Goal: Information Seeking & Learning: Find specific fact

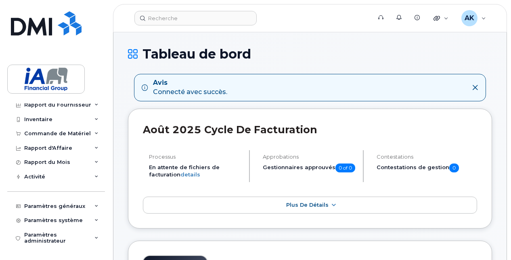
click at [174, 90] on div "Avis Connecté avec succès." at bounding box center [190, 87] width 74 height 19
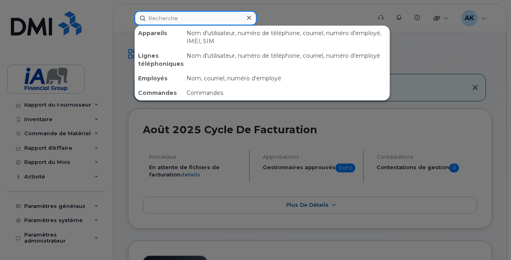
click at [216, 21] on input at bounding box center [195, 18] width 122 height 15
paste input "[PERSON_NAME]"
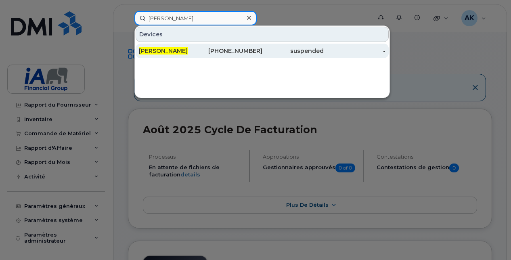
type input "[PERSON_NAME]"
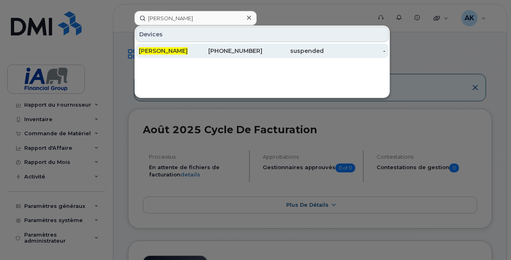
click at [181, 52] on div "Marie Turcotte" at bounding box center [170, 51] width 62 height 8
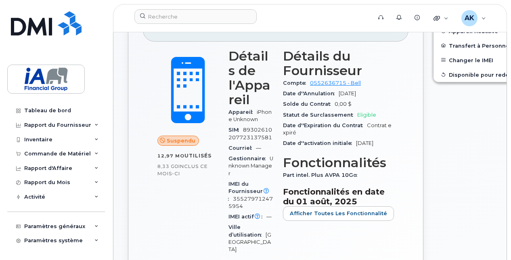
scroll to position [213, 0]
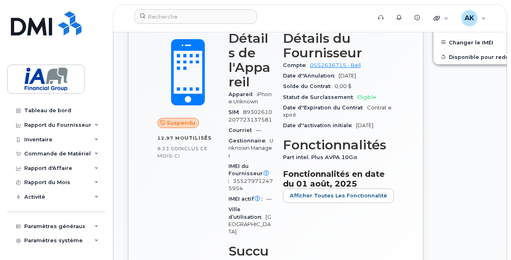
drag, startPoint x: 156, startPoint y: 147, endPoint x: 190, endPoint y: 183, distance: 49.7
click at [190, 183] on div "Suspendu 12,97 Mo  utilisés 8,33 Go  inclus ce mois-ci" at bounding box center [188, 155] width 71 height 258
click at [406, 142] on div "418 806 6395 Dernière mise à jour 31 juil., 2025 Suspendu 12,97 Mo  utilisés 8,…" at bounding box center [275, 153] width 305 height 364
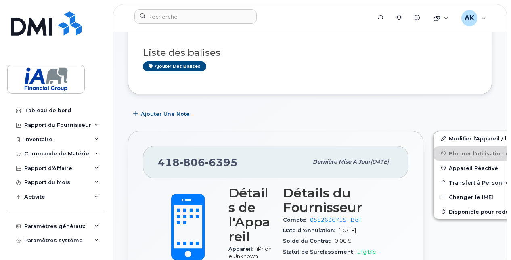
scroll to position [52, 0]
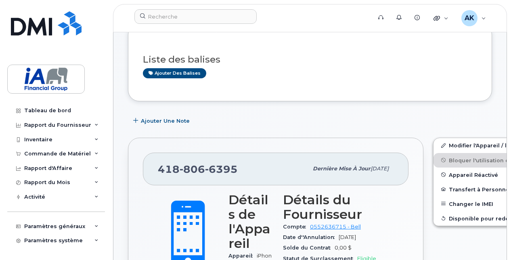
click at [358, 117] on div "Ajouter une Note" at bounding box center [310, 120] width 364 height 15
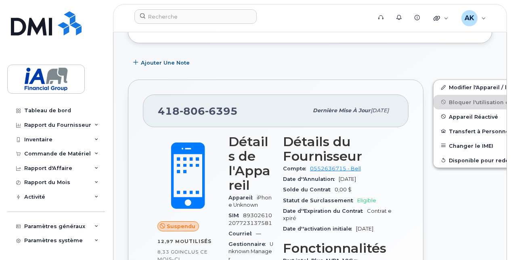
scroll to position [121, 0]
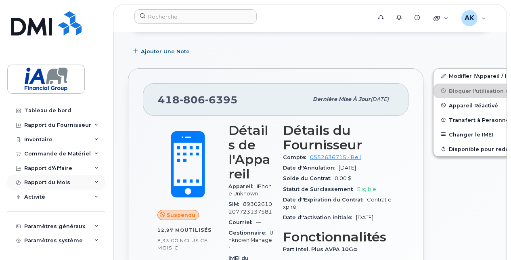
click at [40, 180] on div "Rapport du Mois" at bounding box center [47, 182] width 46 height 6
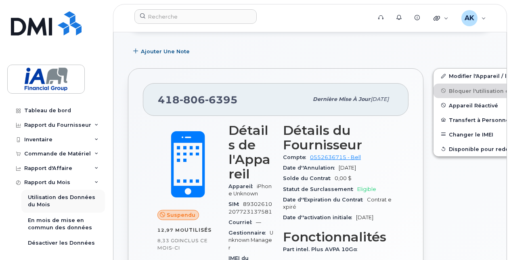
scroll to position [40, 0]
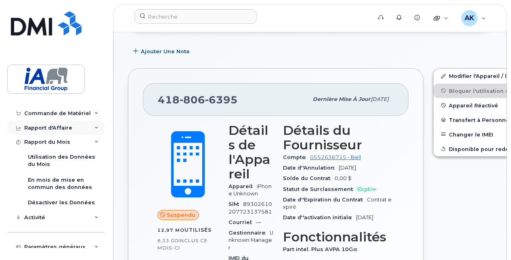
click at [49, 128] on div "Rapport d'Affaire" at bounding box center [48, 128] width 48 height 6
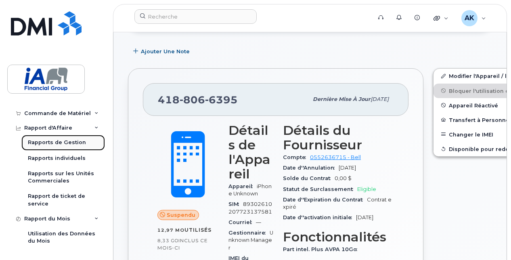
click at [49, 141] on div "Rapports de Gestion" at bounding box center [57, 142] width 58 height 7
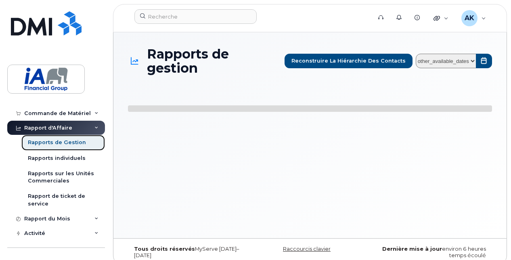
select select
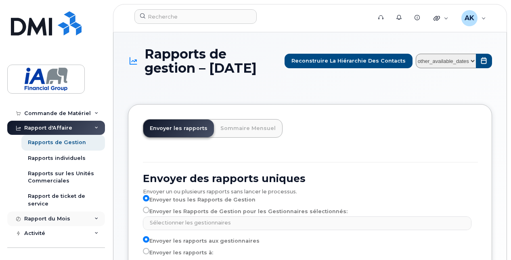
click at [34, 219] on div "Rapport du Mois" at bounding box center [47, 219] width 46 height 6
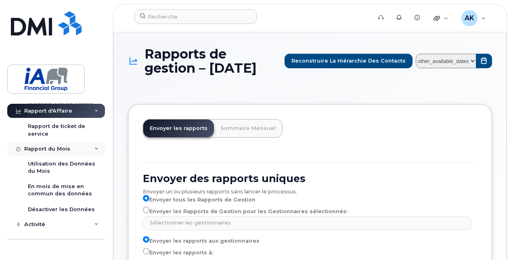
scroll to position [121, 0]
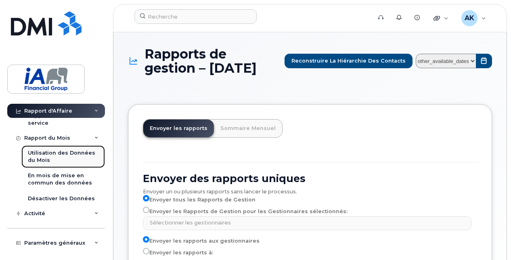
click at [42, 157] on div "Utilisation des Données du Mois" at bounding box center [63, 156] width 71 height 15
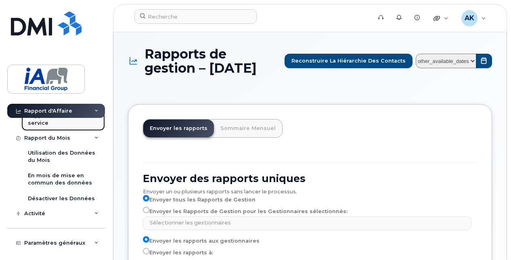
click at [44, 124] on div "Rapport de ticket de service" at bounding box center [63, 119] width 71 height 15
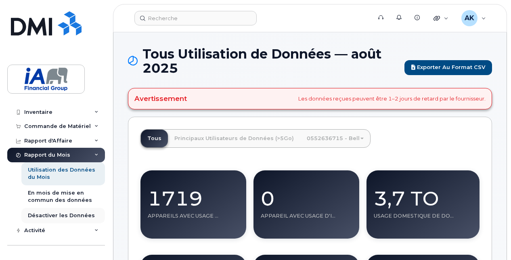
scroll to position [40, 0]
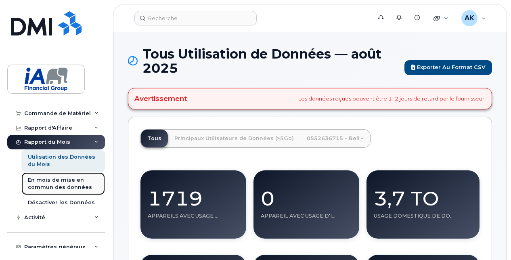
click at [61, 183] on div "En mois de mise en commun des données" at bounding box center [63, 183] width 71 height 15
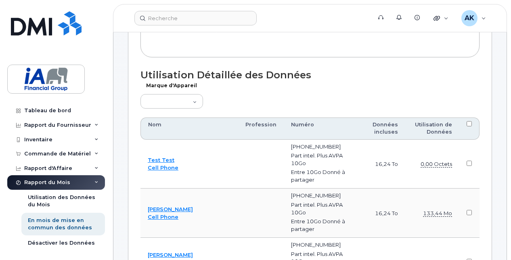
scroll to position [283, 0]
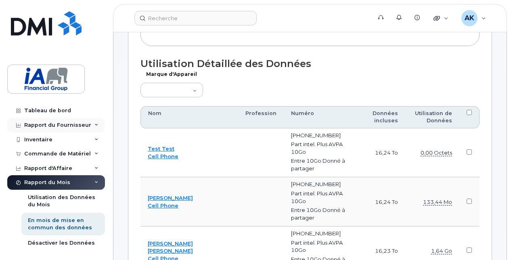
click at [47, 123] on div "Rapport du Fournisseur" at bounding box center [57, 125] width 67 height 6
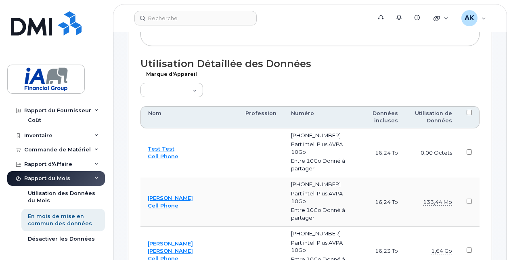
scroll to position [242, 0]
click at [43, 168] on div "Rapport d'Affaire" at bounding box center [56, 164] width 98 height 15
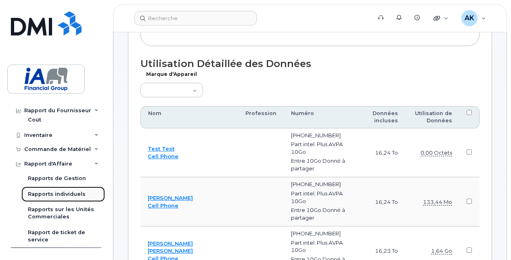
click at [52, 191] on div "Rapports individuels" at bounding box center [57, 194] width 58 height 7
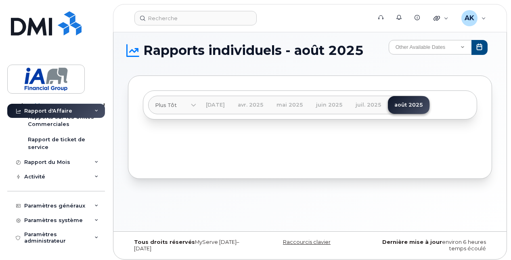
scroll to position [10, 0]
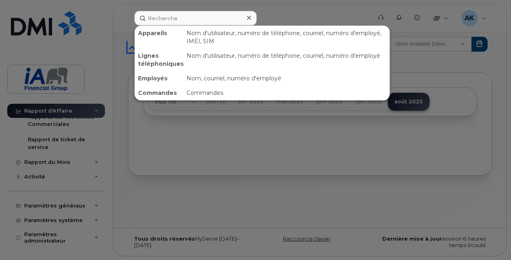
drag, startPoint x: 210, startPoint y: 18, endPoint x: 351, endPoint y: 12, distance: 141.0
click at [351, 12] on div at bounding box center [255, 130] width 511 height 260
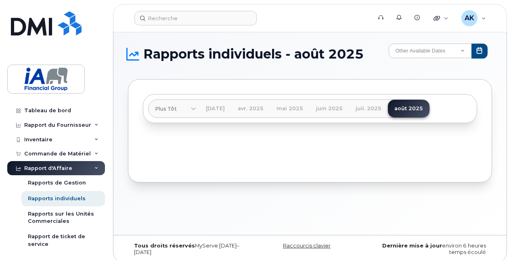
scroll to position [0, 0]
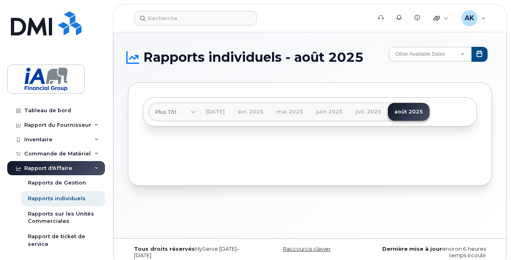
click at [19, 168] on icon at bounding box center [18, 168] width 4 height 4
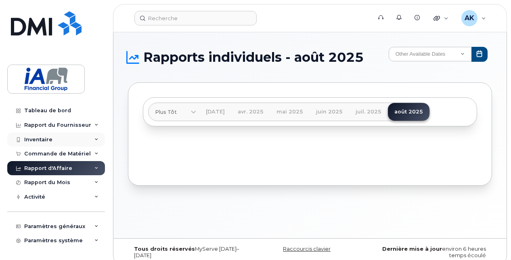
click at [46, 137] on div "Inventaire" at bounding box center [38, 139] width 28 height 6
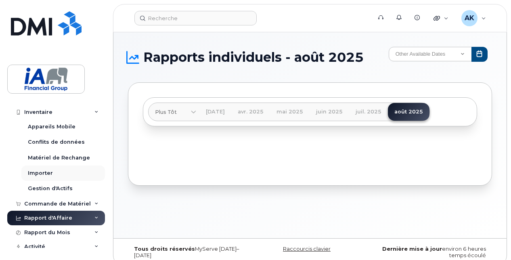
scroll to position [40, 0]
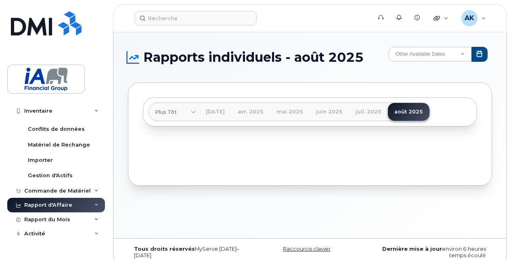
click at [94, 205] on icon at bounding box center [96, 205] width 4 height 4
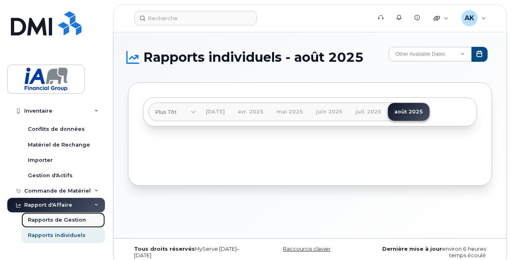
click at [56, 218] on div "Rapports de Gestion" at bounding box center [57, 219] width 58 height 7
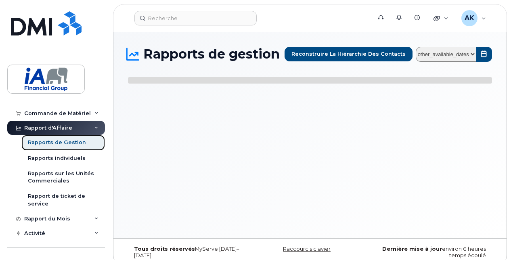
select select
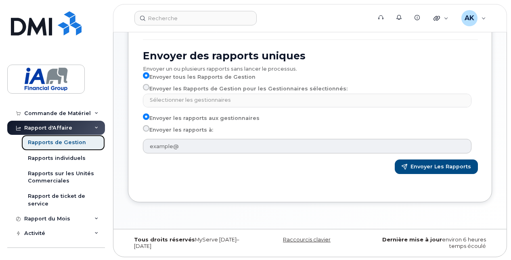
scroll to position [104, 0]
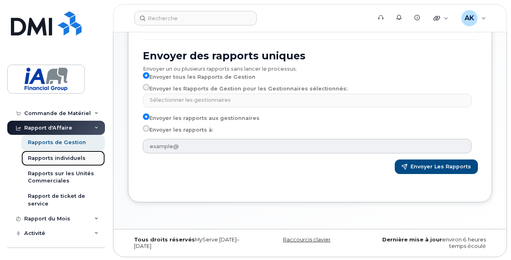
click at [45, 155] on div "Rapports individuels" at bounding box center [57, 158] width 58 height 7
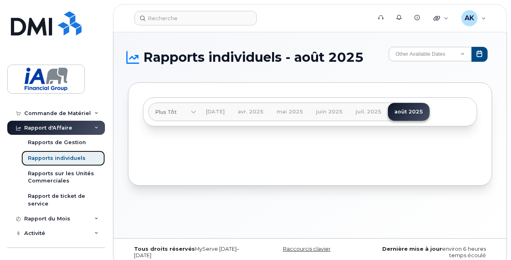
scroll to position [10, 0]
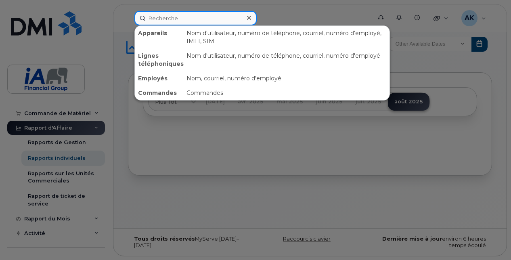
paste input "Marie Turcotte"
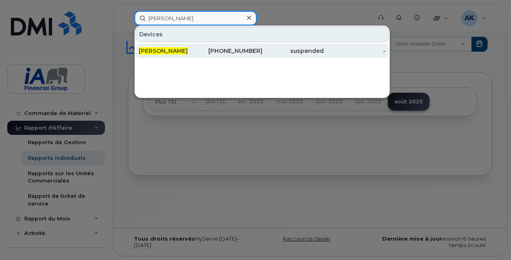
type input "Marie Turcotte"
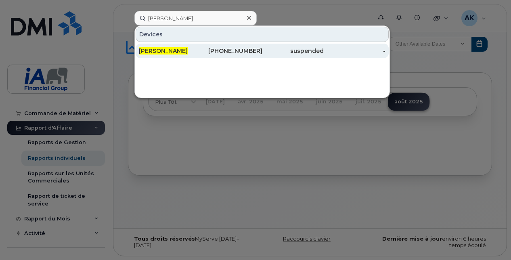
click at [262, 44] on div "418-806-6395" at bounding box center [293, 51] width 62 height 15
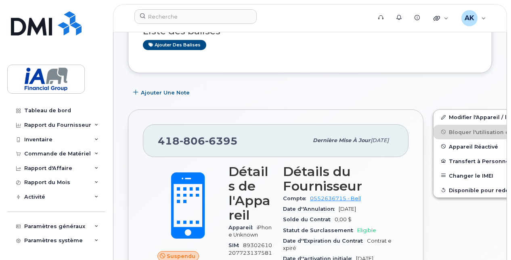
scroll to position [81, 0]
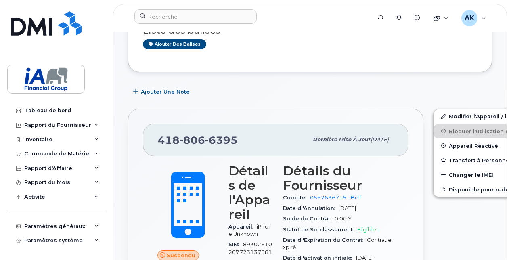
drag, startPoint x: 310, startPoint y: 139, endPoint x: 391, endPoint y: 138, distance: 80.7
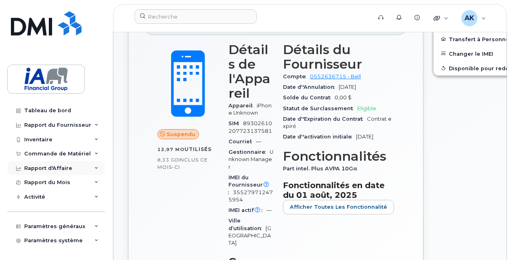
scroll to position [20, 0]
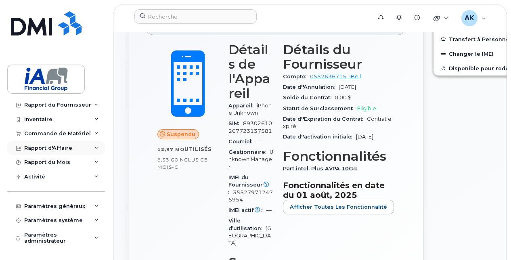
click at [94, 148] on icon at bounding box center [96, 148] width 4 height 4
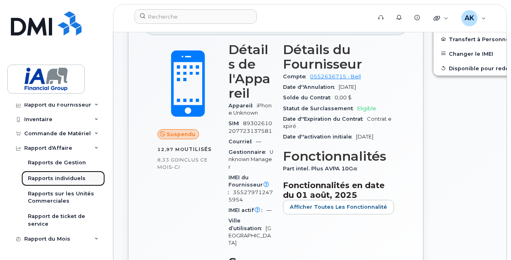
click at [57, 181] on div "Rapports individuels" at bounding box center [57, 178] width 58 height 7
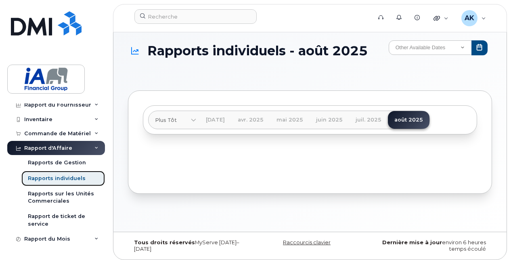
scroll to position [10, 0]
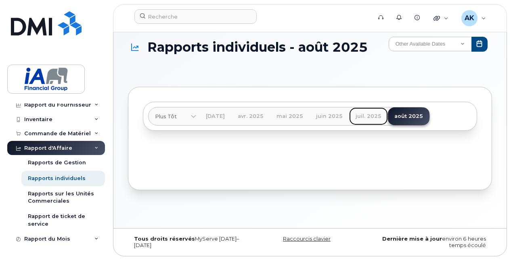
click at [386, 116] on link "juil. 2025" at bounding box center [368, 116] width 39 height 18
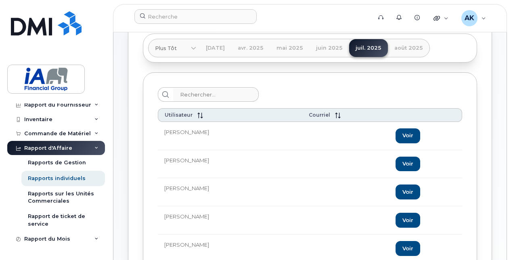
scroll to position [40, 0]
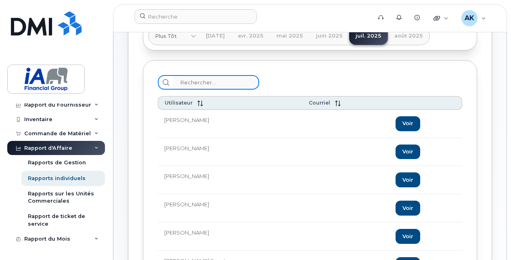
click at [194, 84] on input "search" at bounding box center [216, 82] width 86 height 15
paste input "[PERSON_NAME]"
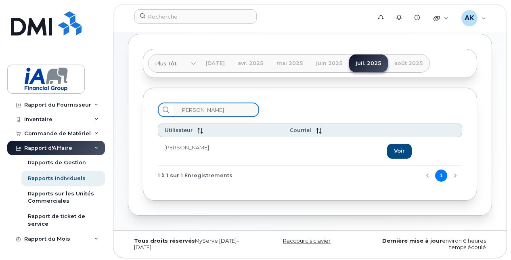
type input "[PERSON_NAME]"
click at [381, 146] on td "[PERSON_NAME]" at bounding box center [422, 151] width 82 height 28
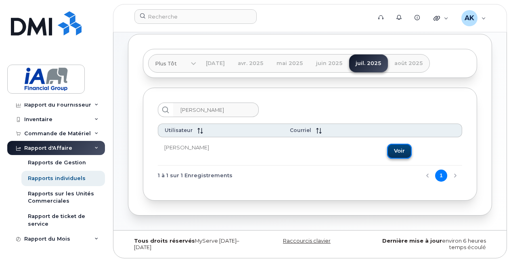
click at [391, 147] on link "Voir" at bounding box center [399, 151] width 25 height 15
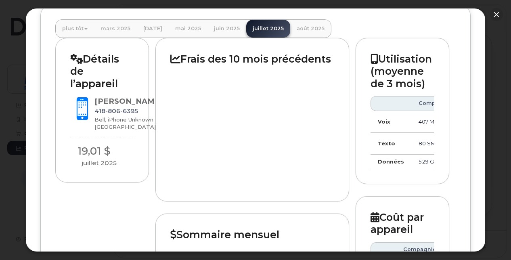
scroll to position [81, 0]
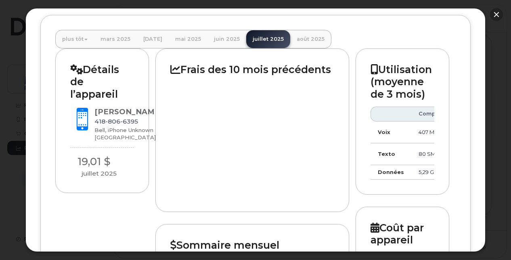
click at [499, 15] on button "button" at bounding box center [496, 14] width 13 height 13
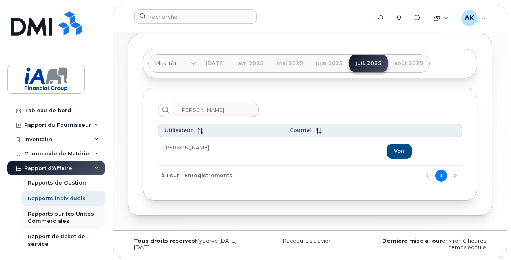
scroll to position [40, 0]
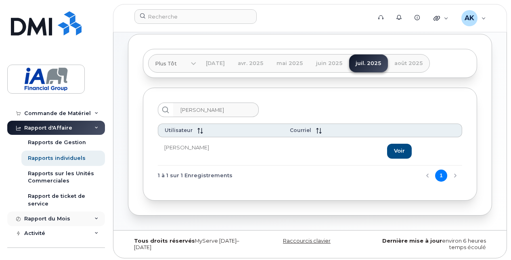
click at [95, 217] on icon at bounding box center [96, 219] width 4 height 4
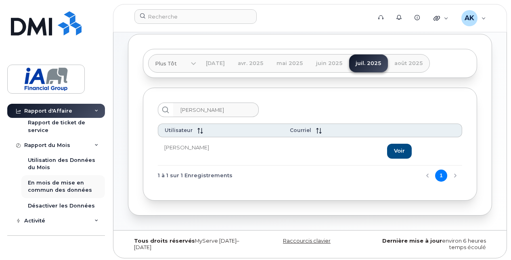
scroll to position [121, 0]
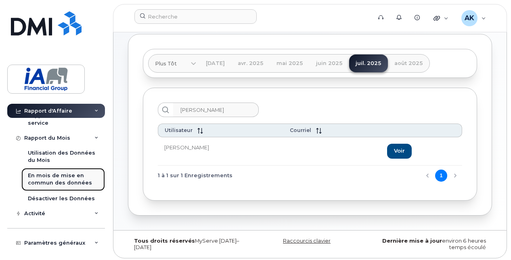
click at [50, 179] on div "En mois de mise en commun des données" at bounding box center [63, 179] width 71 height 15
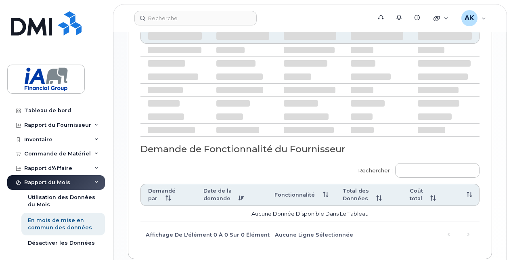
scroll to position [283, 0]
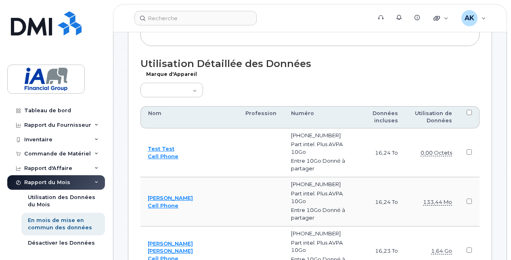
drag, startPoint x: 165, startPoint y: 86, endPoint x: 367, endPoint y: 77, distance: 202.1
click at [367, 77] on div "Marque d'Appareil Carte Air Android Blackberry Téléphone portable GPS Concentra…" at bounding box center [309, 86] width 339 height 23
click at [49, 199] on div "Utilisation des Données du Mois" at bounding box center [63, 201] width 71 height 15
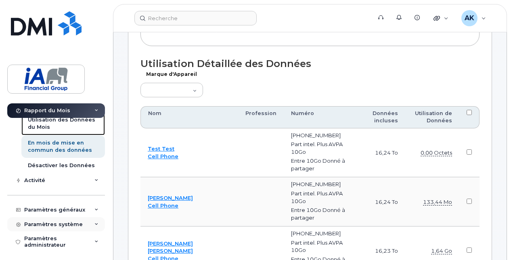
scroll to position [81, 0]
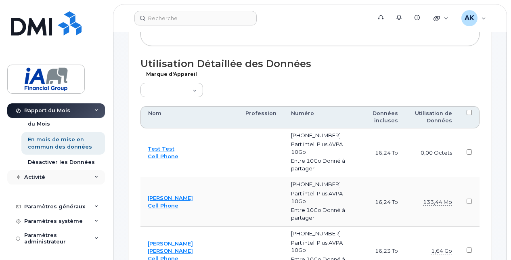
click at [72, 176] on div "Activité" at bounding box center [56, 177] width 98 height 15
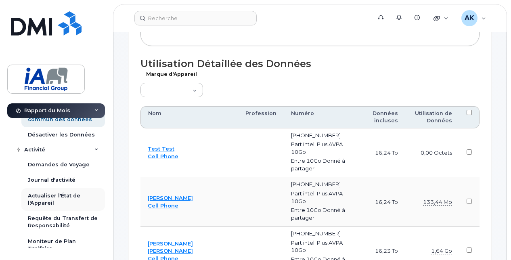
scroll to position [121, 0]
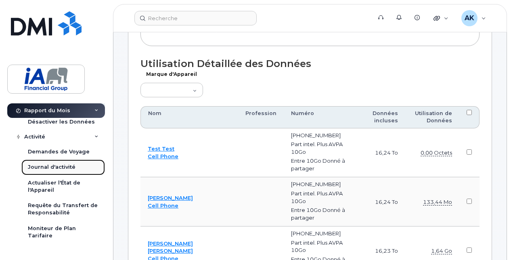
click at [57, 168] on div "Journal d'activité" at bounding box center [52, 167] width 48 height 7
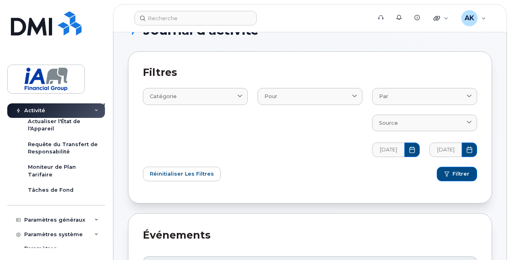
scroll to position [40, 0]
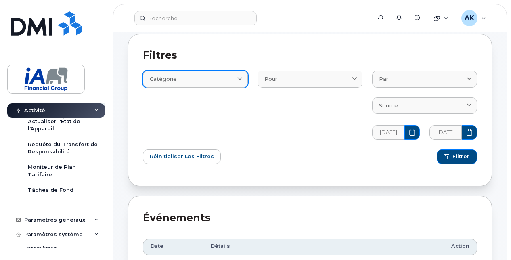
click at [238, 81] on icon at bounding box center [239, 79] width 5 height 5
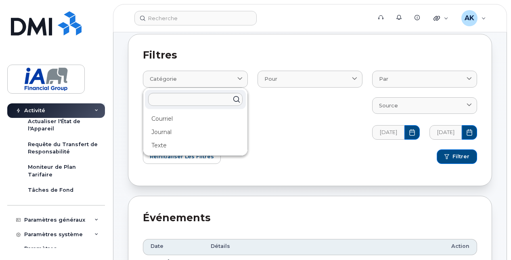
click at [278, 123] on div "Pour Customer Device User" at bounding box center [310, 100] width 115 height 88
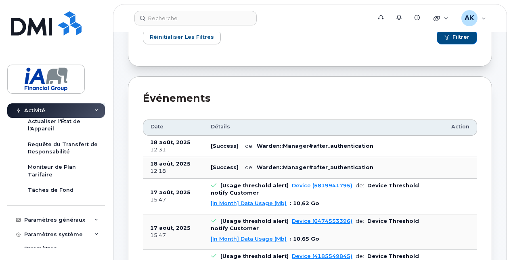
scroll to position [161, 0]
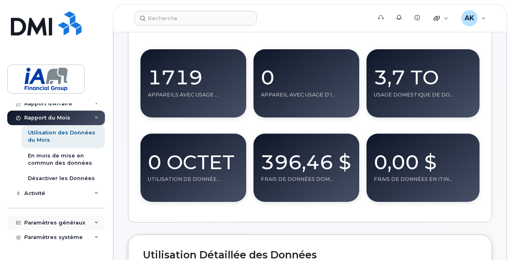
scroll to position [82, 0]
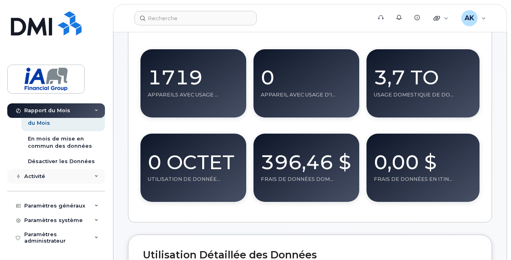
click at [64, 175] on div "Activité" at bounding box center [56, 176] width 98 height 15
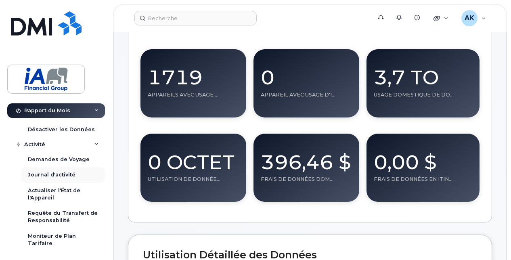
scroll to position [162, 0]
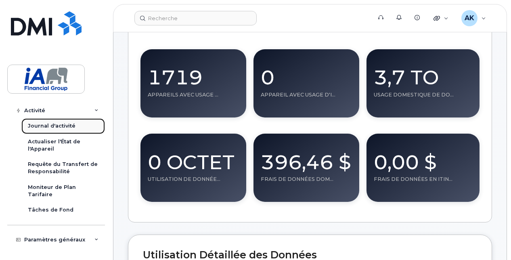
click at [51, 126] on div "Journal d'activité" at bounding box center [52, 125] width 48 height 7
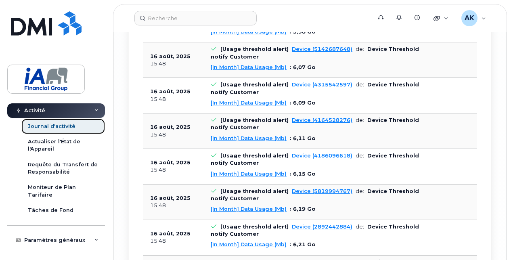
scroll to position [3640, 0]
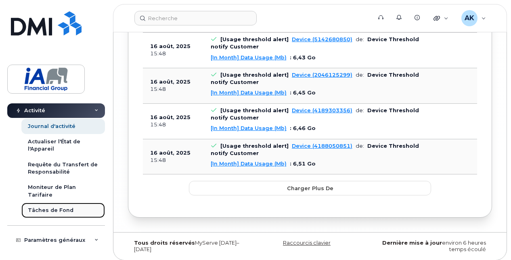
click at [52, 212] on div "Tâches de Fond" at bounding box center [51, 210] width 46 height 7
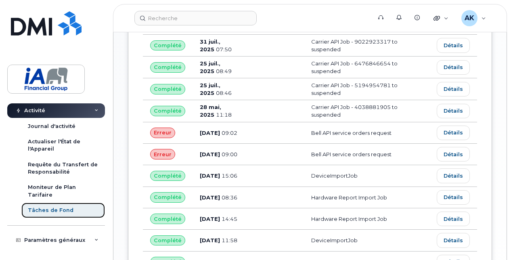
scroll to position [469, 0]
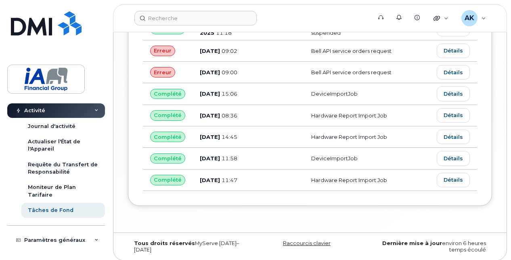
click at [96, 111] on div "Activité" at bounding box center [56, 110] width 98 height 15
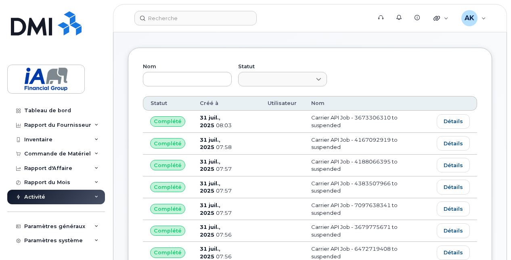
scroll to position [0, 0]
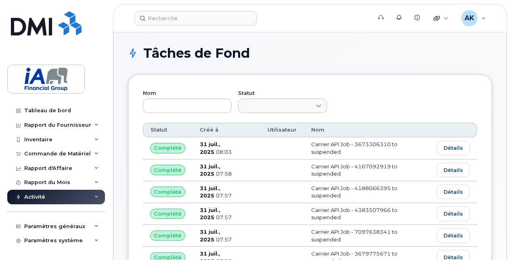
click at [41, 103] on div "Tableau de bord Rapport du Fournisseur Facturation mensuelle Quotidiennes des D…" at bounding box center [54, 130] width 109 height 260
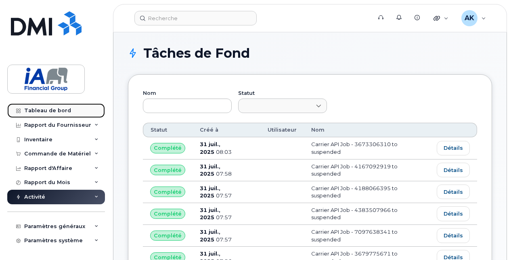
click at [41, 110] on div "Tableau de bord" at bounding box center [47, 110] width 47 height 6
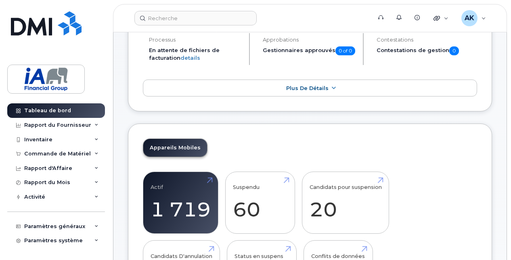
scroll to position [121, 0]
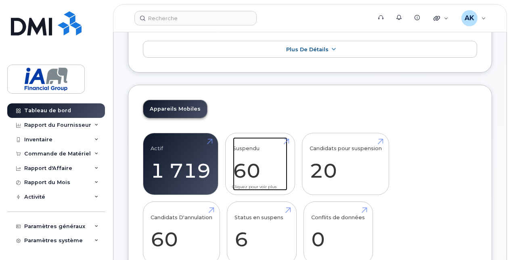
click at [248, 166] on link "Suspendu 60" at bounding box center [260, 163] width 55 height 53
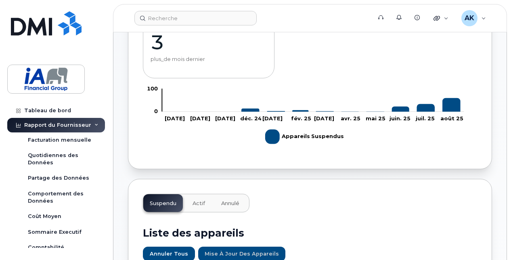
scroll to position [172, 0]
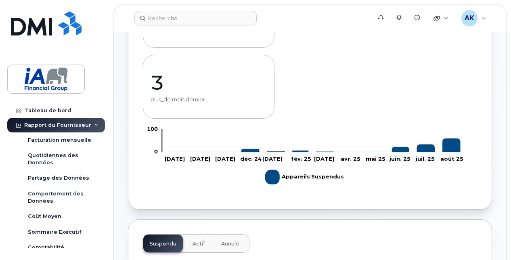
click at [159, 84] on p "3" at bounding box center [209, 83] width 116 height 24
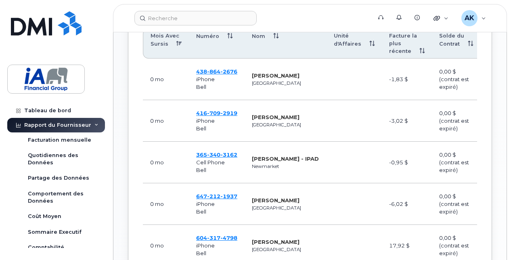
scroll to position [495, 0]
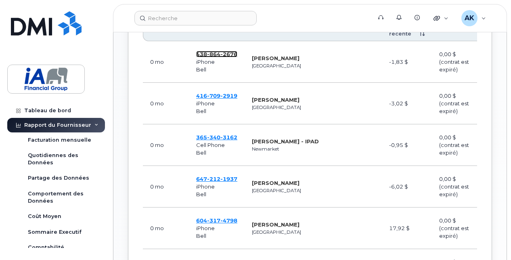
click at [204, 52] on span "[PHONE_NUMBER]" at bounding box center [216, 54] width 41 height 6
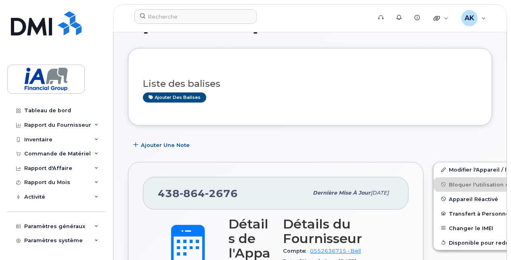
scroll to position [40, 0]
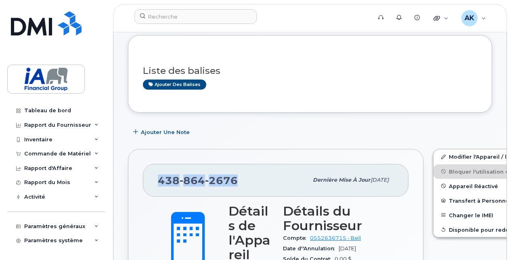
drag, startPoint x: 237, startPoint y: 178, endPoint x: 155, endPoint y: 182, distance: 82.5
click at [155, 182] on div "[PHONE_NUMBER] Dernière mise à jour [DATE]" at bounding box center [276, 180] width 266 height 32
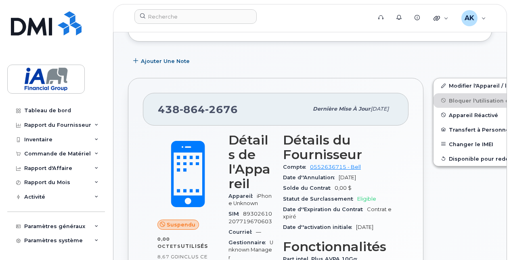
scroll to position [0, 0]
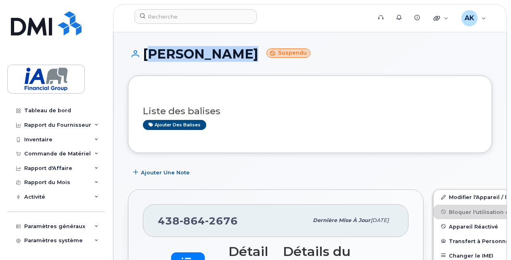
drag, startPoint x: 230, startPoint y: 56, endPoint x: 148, endPoint y: 56, distance: 81.6
click at [148, 56] on h1 "[PERSON_NAME] Suspendu" at bounding box center [310, 54] width 364 height 14
drag, startPoint x: 148, startPoint y: 56, endPoint x: 162, endPoint y: 53, distance: 14.4
copy h1 "[PERSON_NAME]"
